Goal: Task Accomplishment & Management: Use online tool/utility

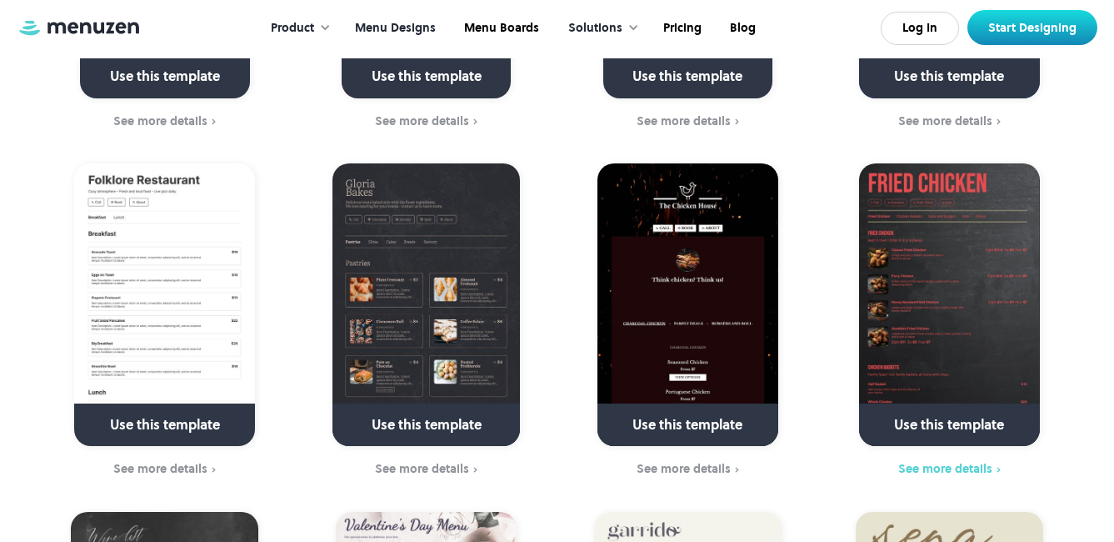
click at [937, 462] on div "See more details" at bounding box center [945, 468] width 94 height 13
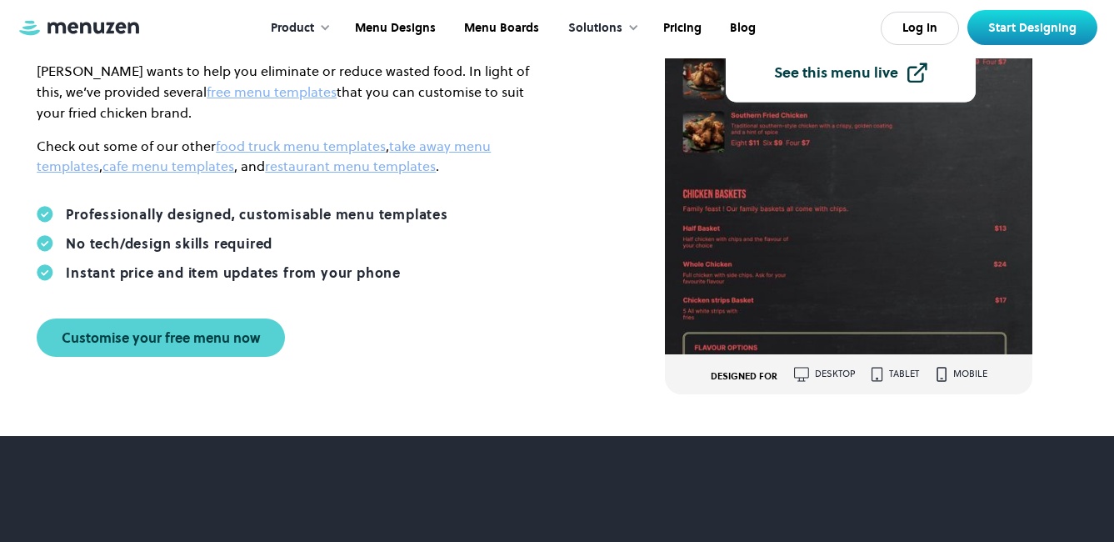
scroll to position [333, 0]
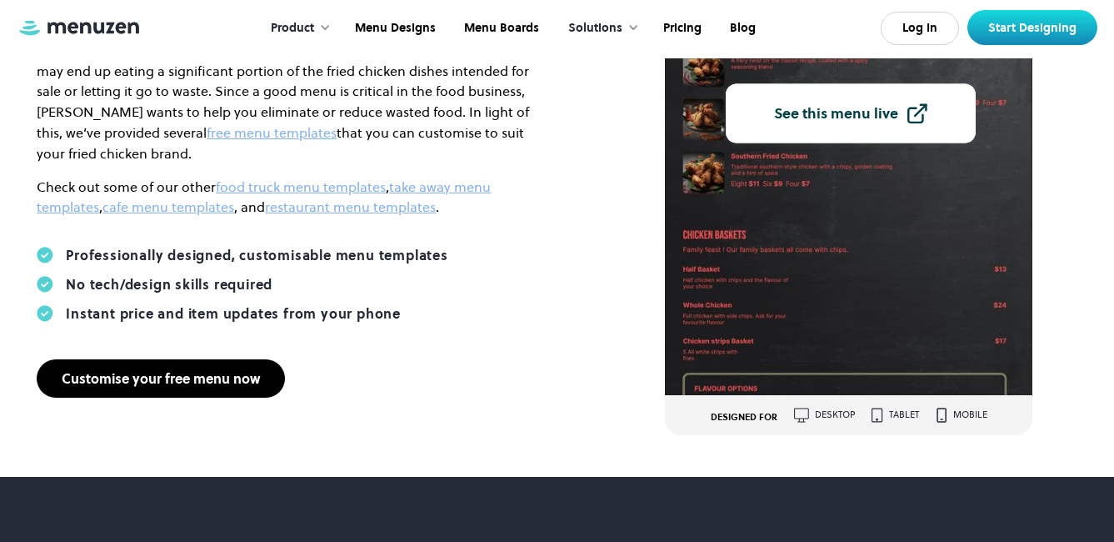
click at [55, 373] on link "Customise your free menu now" at bounding box center [161, 378] width 248 height 38
